Goal: Information Seeking & Learning: Learn about a topic

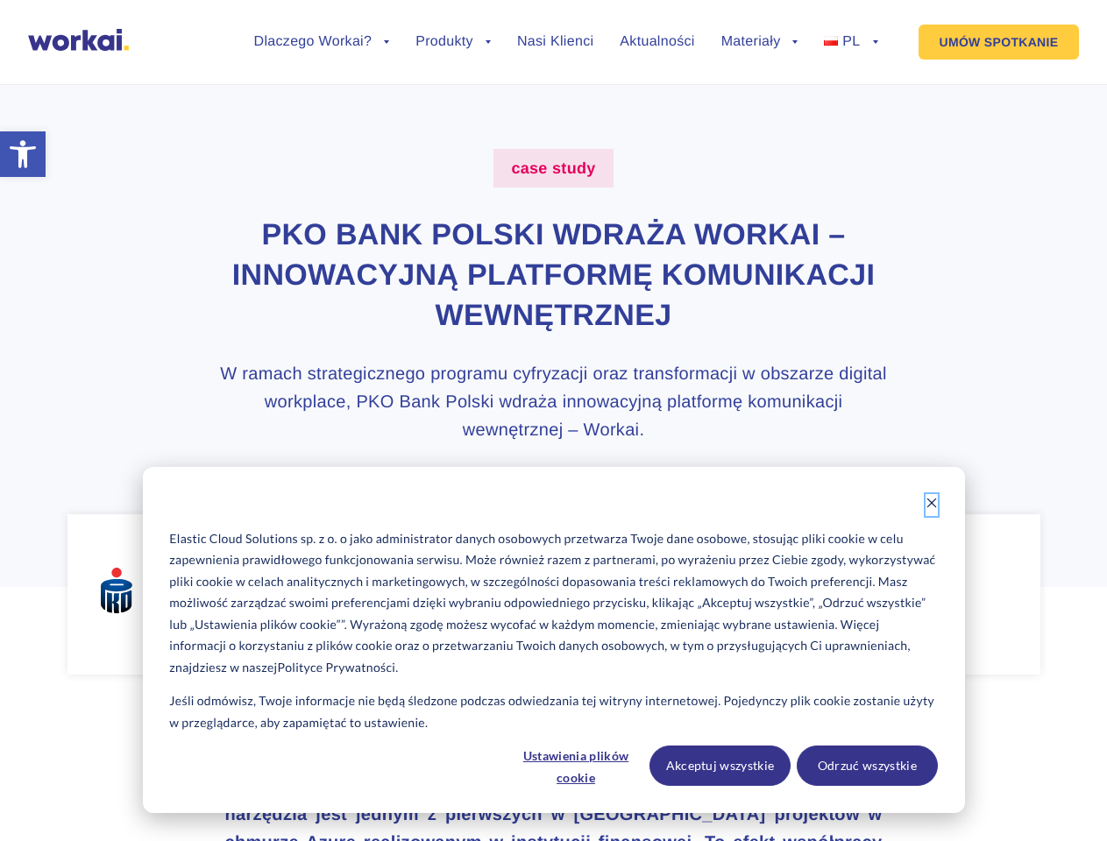
click at [932, 505] on icon "Dismiss cookie banner" at bounding box center [931, 503] width 12 height 12
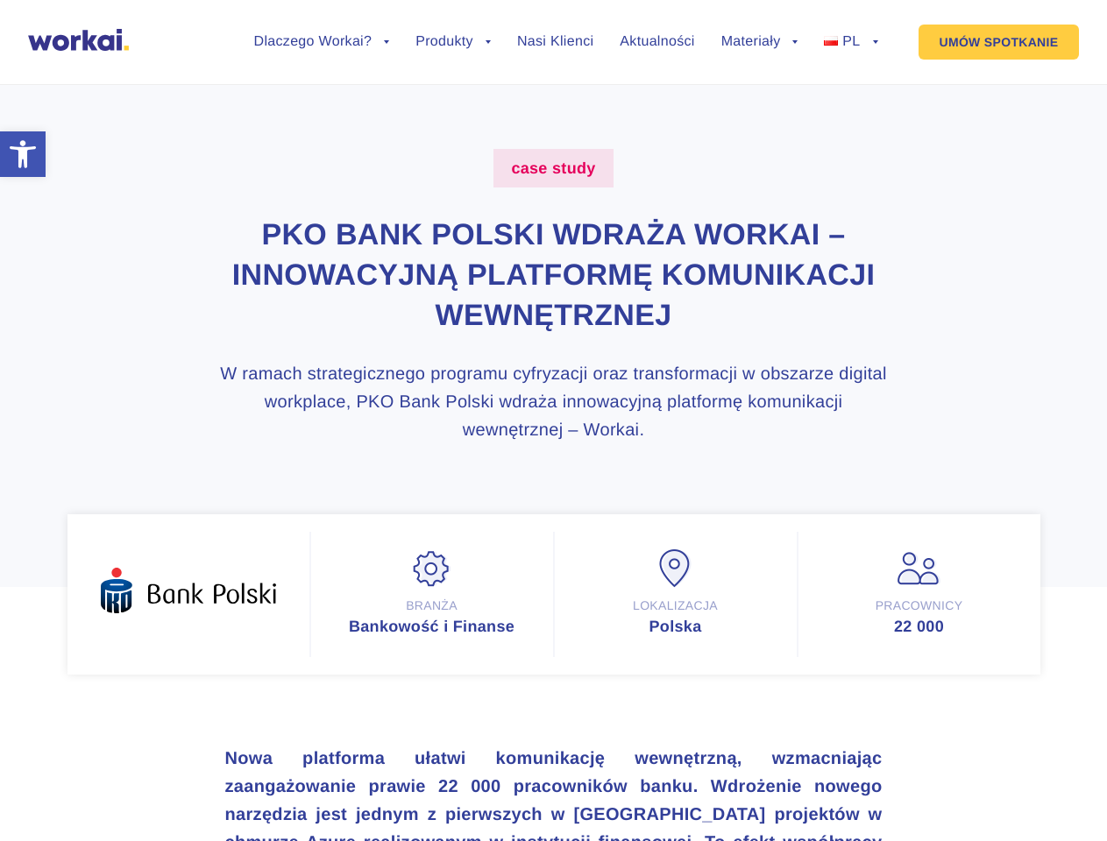
click at [577, 766] on strong "Nowa platforma ułatwi komunikację wewnętrzną, wzmacniając zaangażowanie prawie …" at bounding box center [553, 772] width 657 height 47
click at [720, 766] on strong "Nowa platforma ułatwi komunikację wewnętrzną, wzmacniając zaangażowanie prawie …" at bounding box center [553, 772] width 657 height 47
click at [867, 766] on strong "Nowa platforma ułatwi komunikację wewnętrzną, wzmacniając zaangażowanie prawie …" at bounding box center [553, 772] width 657 height 47
click at [322, 55] on li "Dlaczego Workai? back Dlaczego Workai? Kalkulator ROI Intranetu Bezpieczeństwo" at bounding box center [322, 55] width 136 height 40
click at [322, 42] on link "Dlaczego Workai?" at bounding box center [322, 42] width 136 height 14
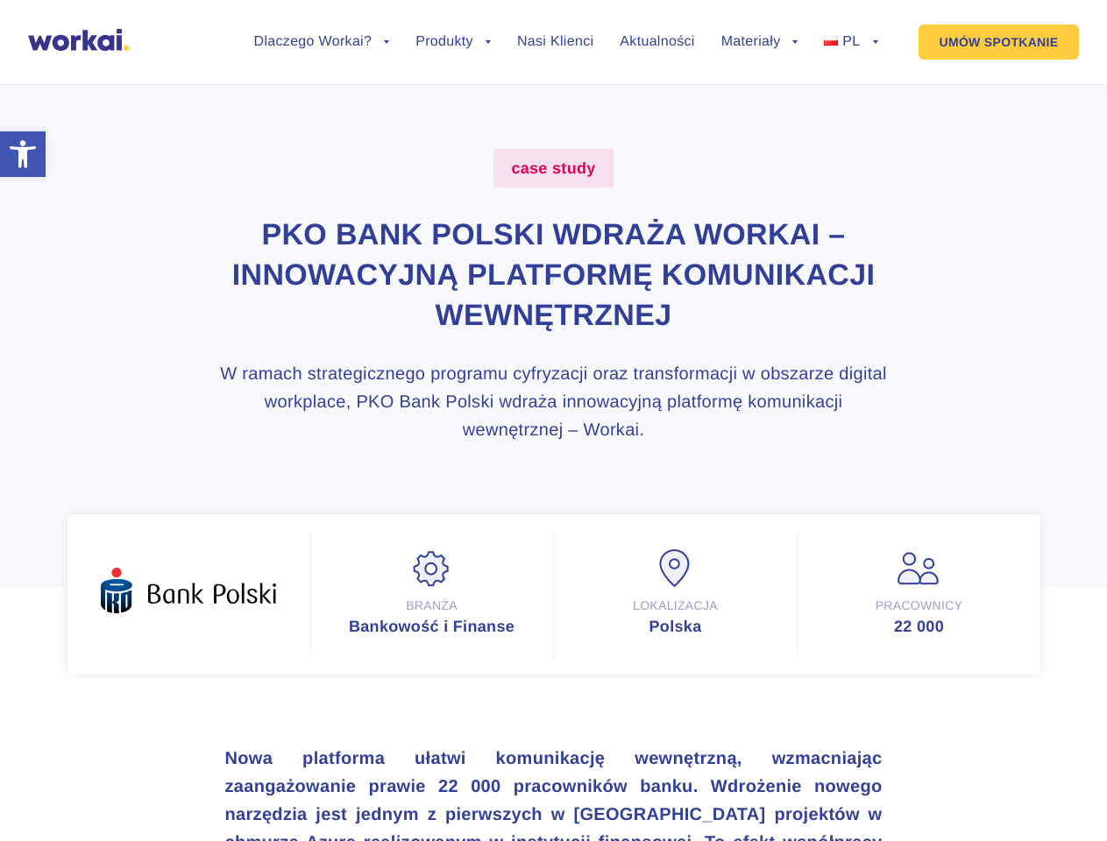
click at [453, 55] on li "Produkty back Workai Intranet Workai Connections Workai Knowledge Workai Mobile…" at bounding box center [452, 55] width 75 height 40
click at [760, 55] on li "Materiały back Centrum pomocy Przewodniki i ebooki Blog" at bounding box center [759, 55] width 77 height 40
click at [760, 42] on link "Materiały" at bounding box center [759, 42] width 77 height 14
click at [850, 55] on li "PL back EN FR ES DE" at bounding box center [850, 55] width 53 height 40
